Goal: Task Accomplishment & Management: Use online tool/utility

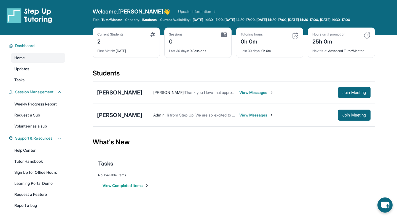
scroll to position [40, 0]
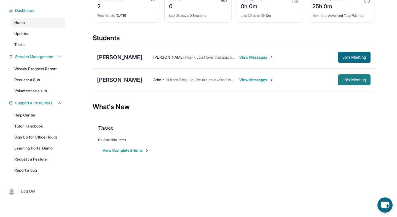
click at [345, 75] on button "Join Meeting" at bounding box center [354, 79] width 33 height 11
click at [354, 77] on button "Join Meeting" at bounding box center [354, 79] width 33 height 11
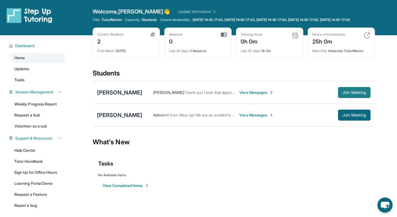
click at [352, 94] on span "Join Meeting" at bounding box center [354, 92] width 24 height 3
click at [178, 13] on link "Update Information" at bounding box center [197, 12] width 39 height 6
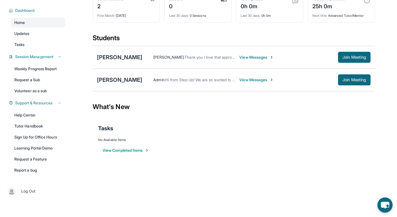
click at [242, 59] on span "View Messages" at bounding box center [256, 58] width 34 height 6
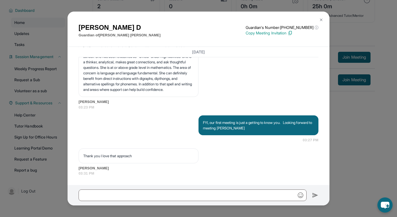
scroll to position [605, 0]
click at [322, 20] on img at bounding box center [321, 20] width 4 height 4
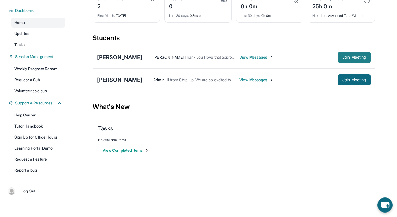
click at [343, 56] on span "Join Meeting" at bounding box center [354, 57] width 24 height 3
